Goal: Task Accomplishment & Management: Complete application form

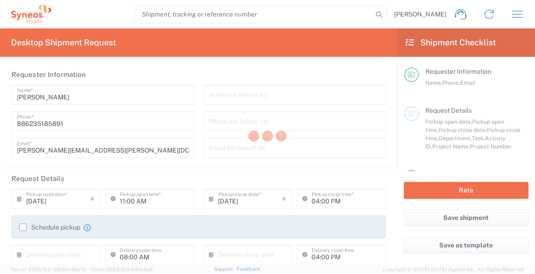
type input "[GEOGRAPHIC_DATA]"
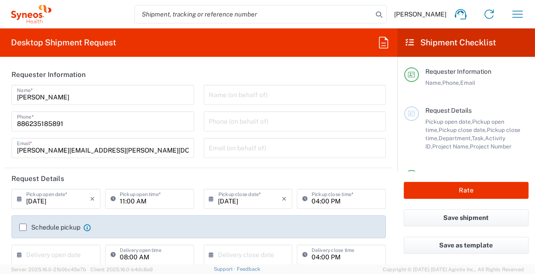
type input "8350"
type input "[GEOGRAPHIC_DATA]"
type input "Taiwan Syneos Health Company L"
